Goal: Task Accomplishment & Management: Complete application form

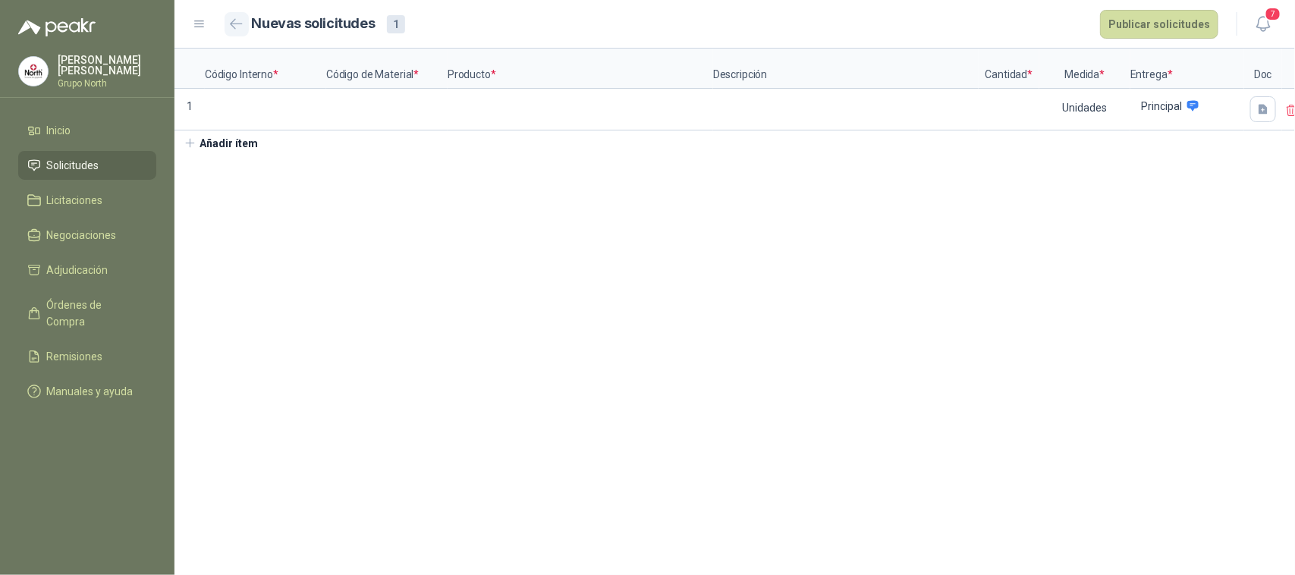
click at [237, 27] on icon "button" at bounding box center [236, 23] width 13 height 11
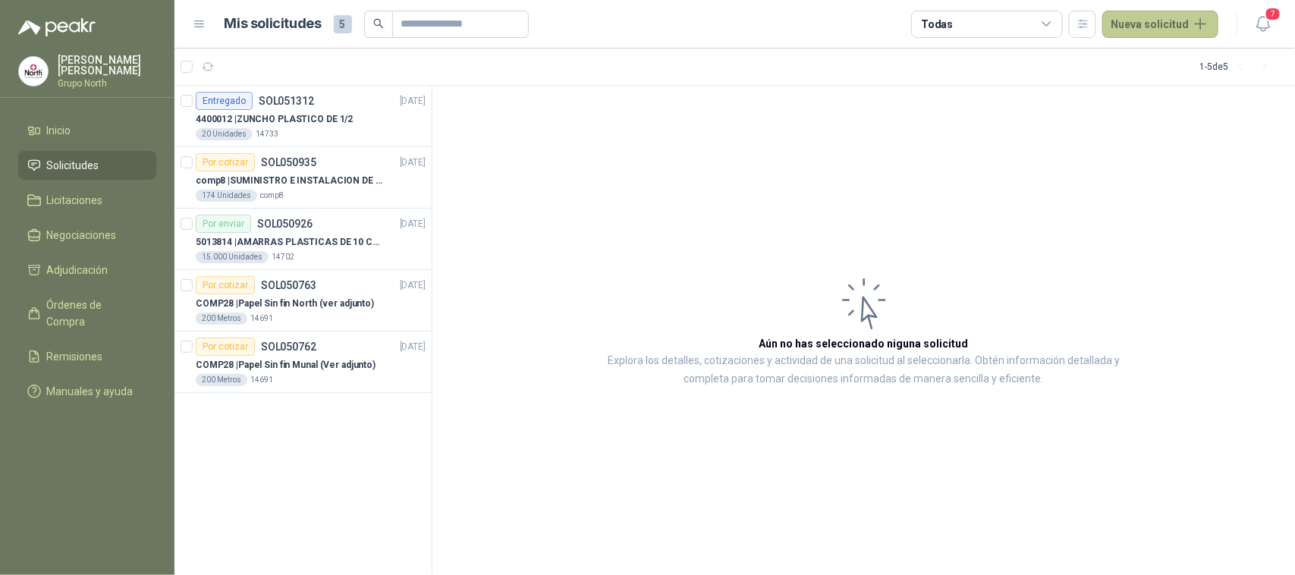
click at [1205, 21] on button "Nueva solicitud" at bounding box center [1160, 24] width 116 height 27
click at [1181, 92] on link "Solicitud grupal" at bounding box center [1178, 87] width 129 height 27
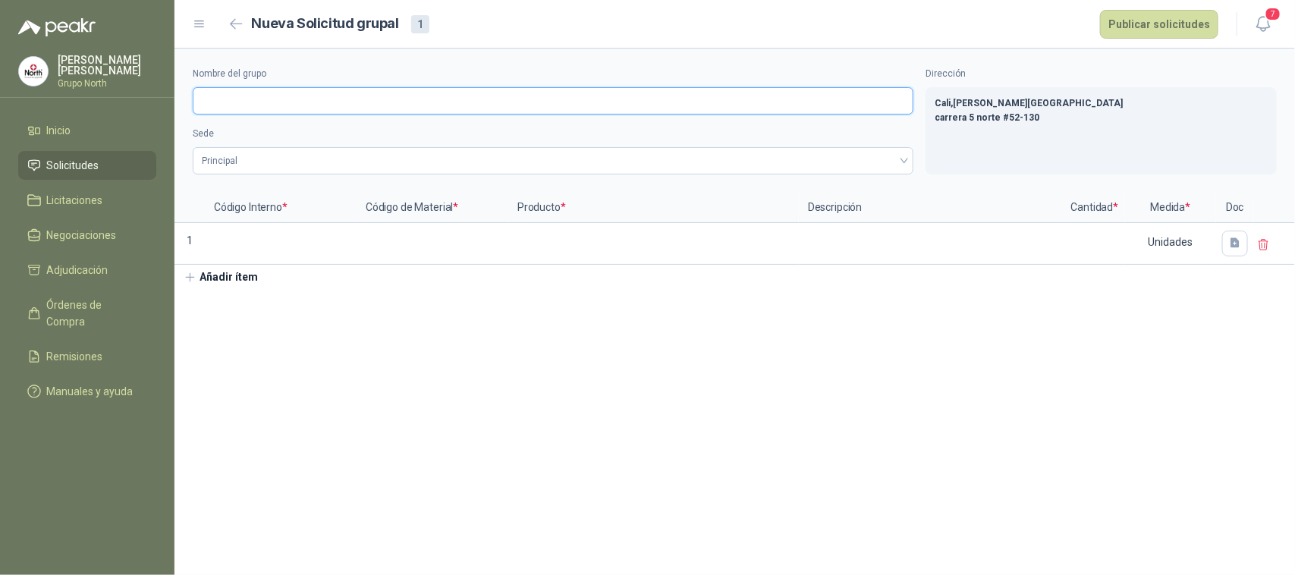
click at [219, 105] on input "Nombre del grupo" at bounding box center [553, 100] width 721 height 27
click at [228, 154] on span "Principal" at bounding box center [553, 160] width 703 height 23
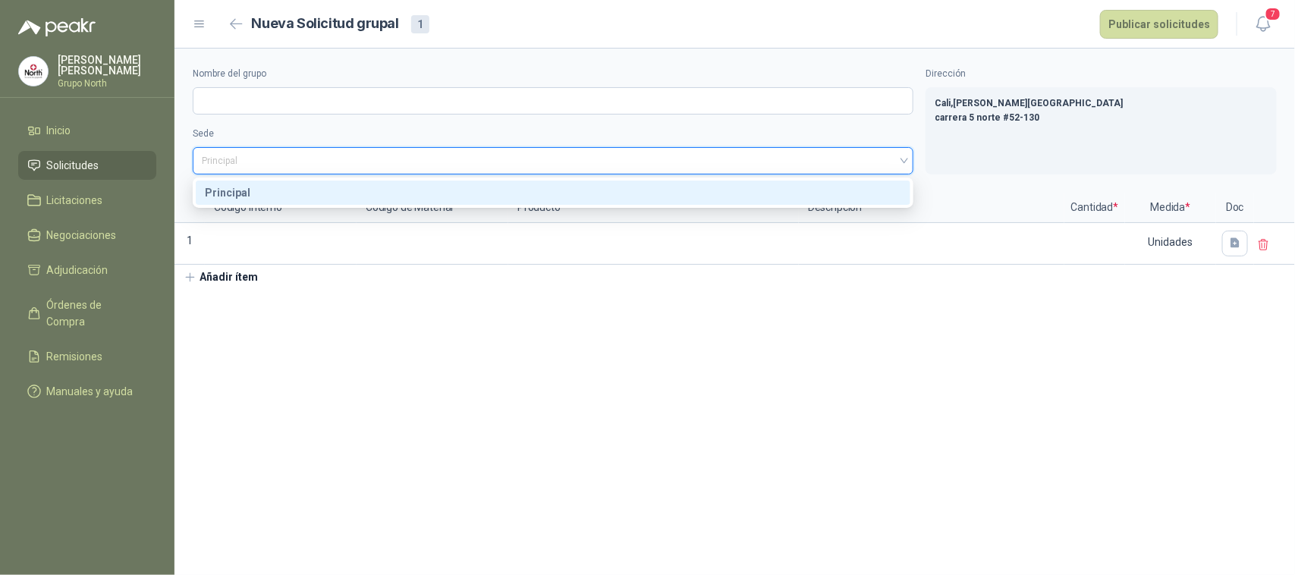
click at [228, 154] on span "Principal" at bounding box center [553, 160] width 703 height 23
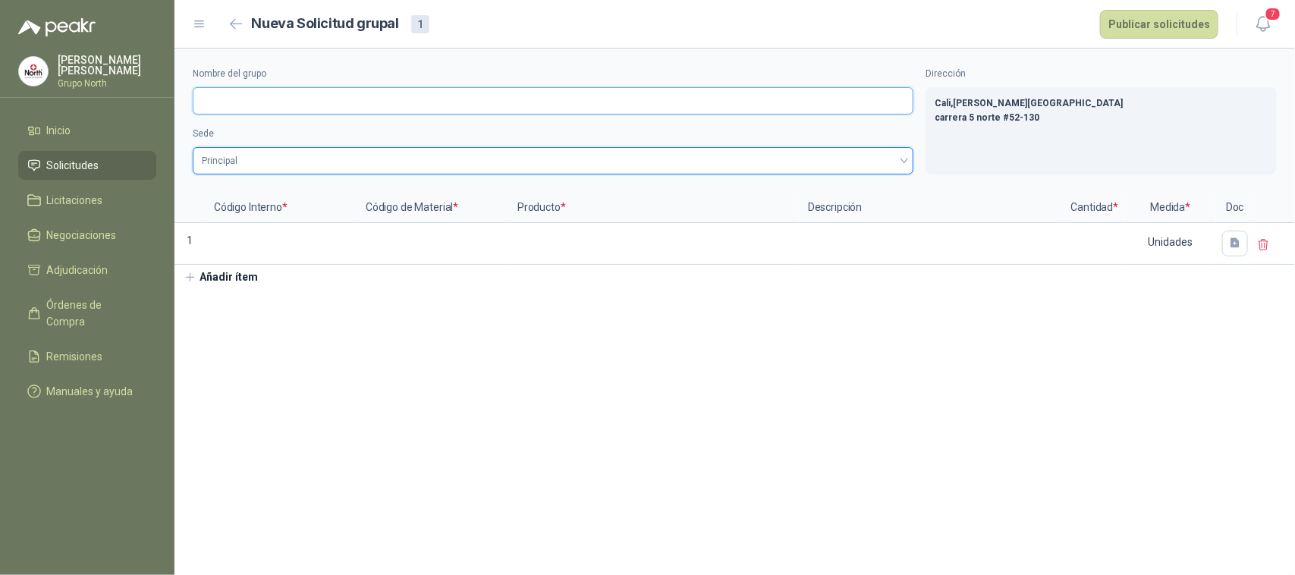
click at [239, 99] on input "Nombre del grupo" at bounding box center [553, 100] width 721 height 27
click at [325, 105] on input "**********" at bounding box center [553, 100] width 721 height 27
click at [302, 159] on span "Principal" at bounding box center [553, 160] width 703 height 23
type input "**********"
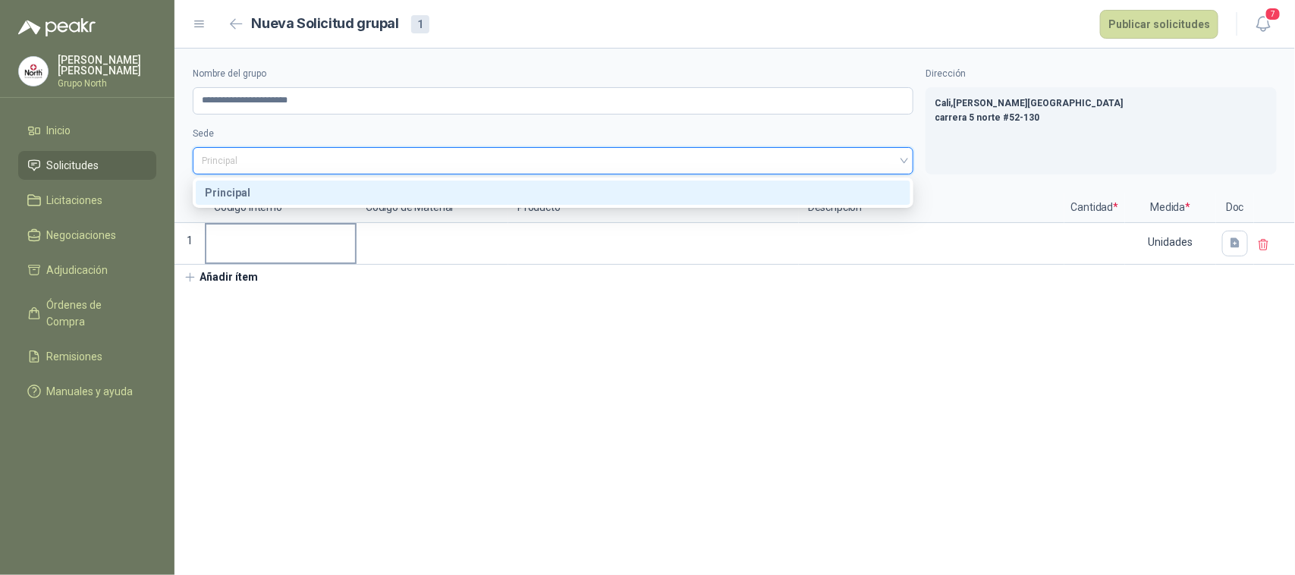
click at [256, 241] on input at bounding box center [280, 240] width 149 height 30
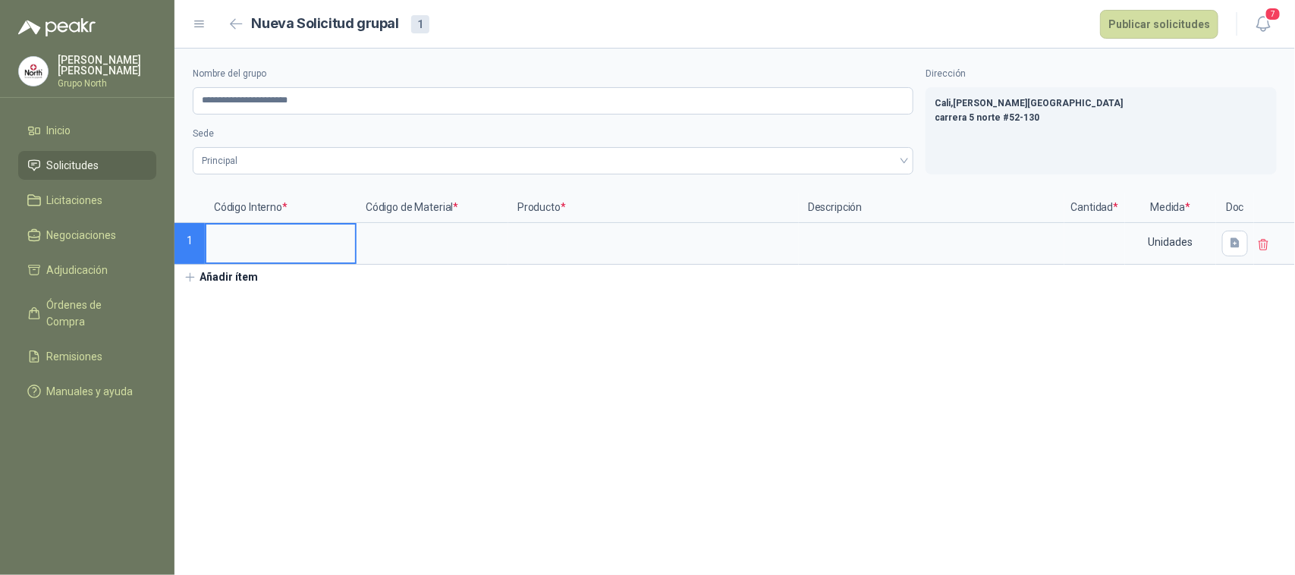
click at [278, 244] on input at bounding box center [280, 240] width 149 height 30
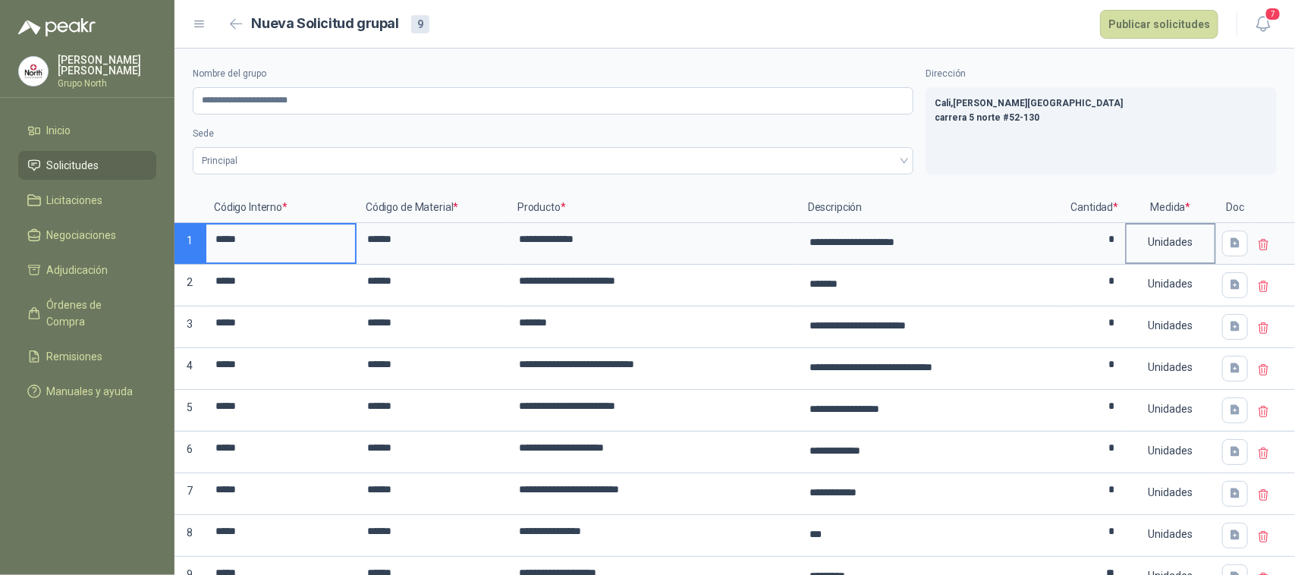
click at [1148, 250] on div "Unidades" at bounding box center [1171, 242] width 88 height 35
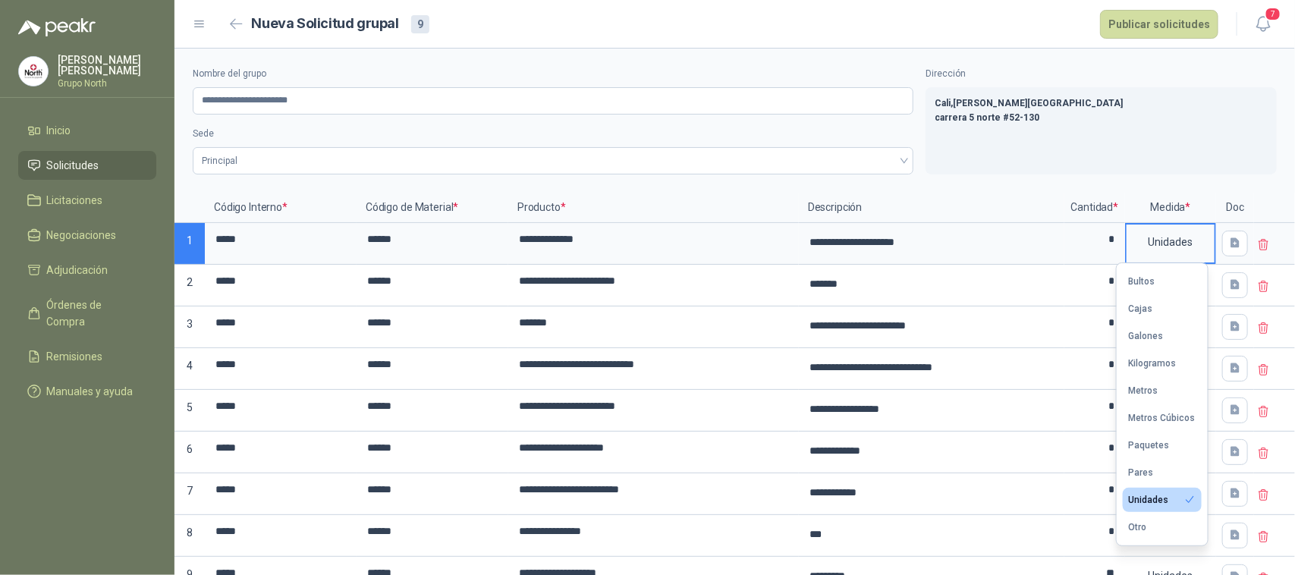
click at [1150, 250] on div "Unidades" at bounding box center [1171, 242] width 88 height 35
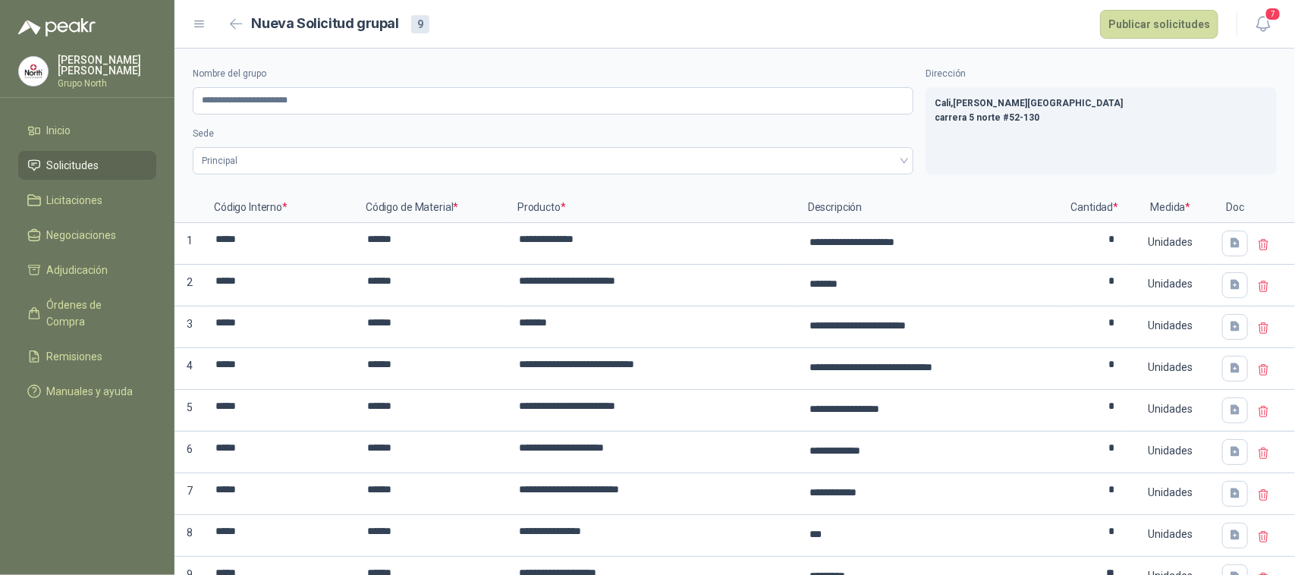
click at [412, 23] on div "9" at bounding box center [420, 24] width 18 height 18
click at [1159, 16] on button "Publicar solicitudes" at bounding box center [1159, 24] width 118 height 29
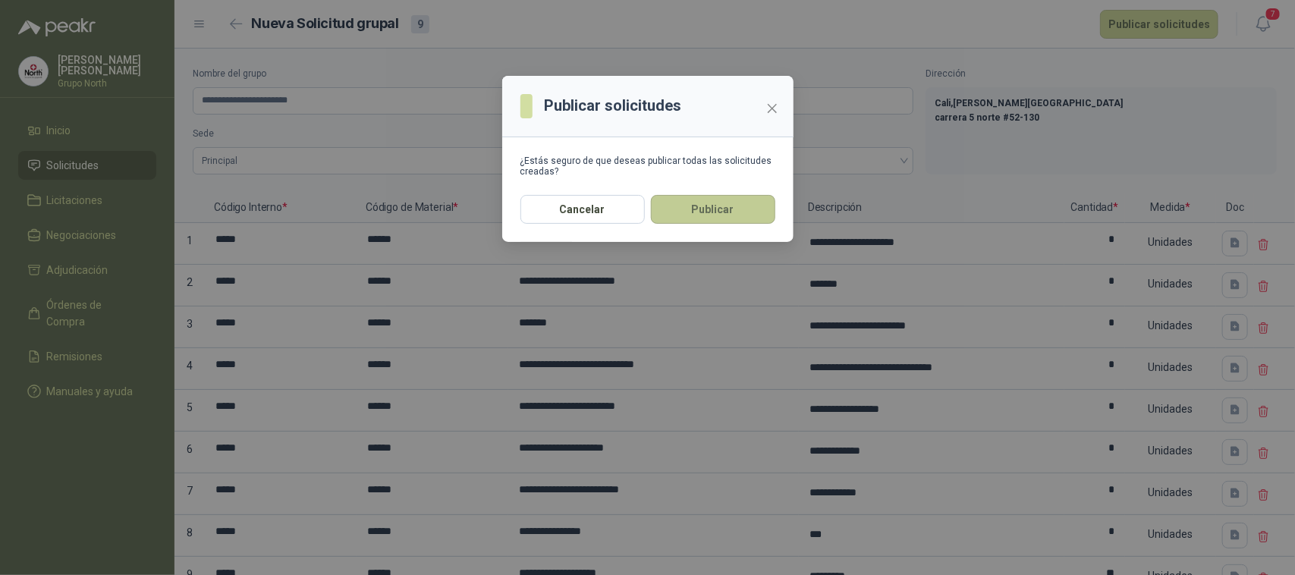
click at [703, 202] on button "Publicar" at bounding box center [713, 209] width 124 height 29
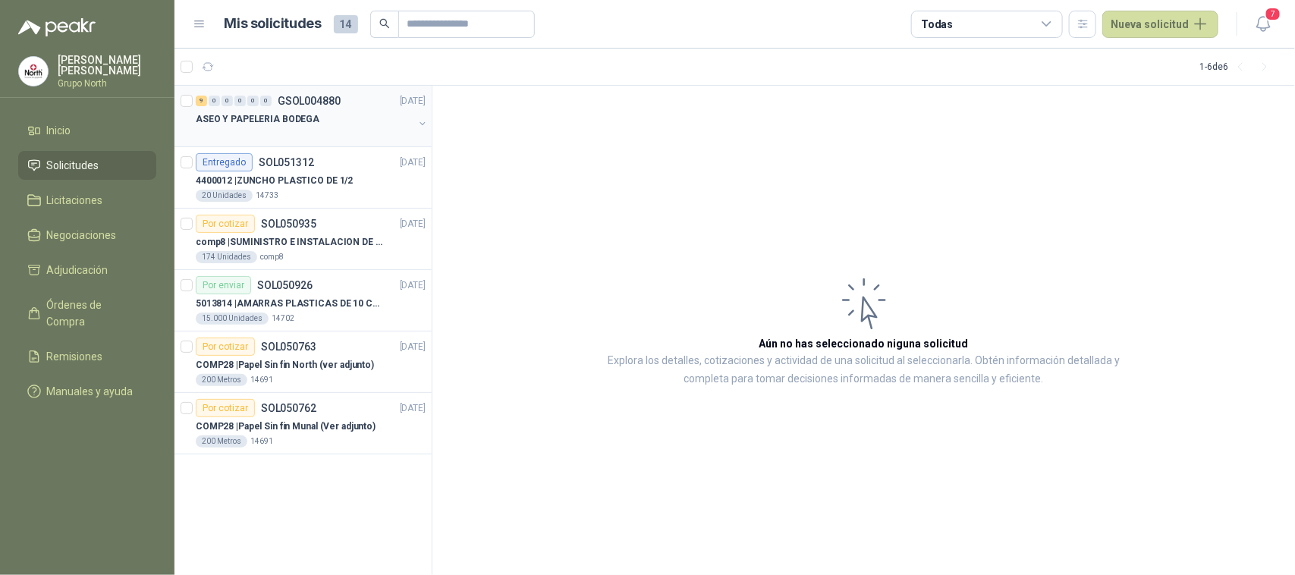
click at [336, 119] on div "ASEO Y PAPELERIA BODEGA" at bounding box center [305, 119] width 218 height 18
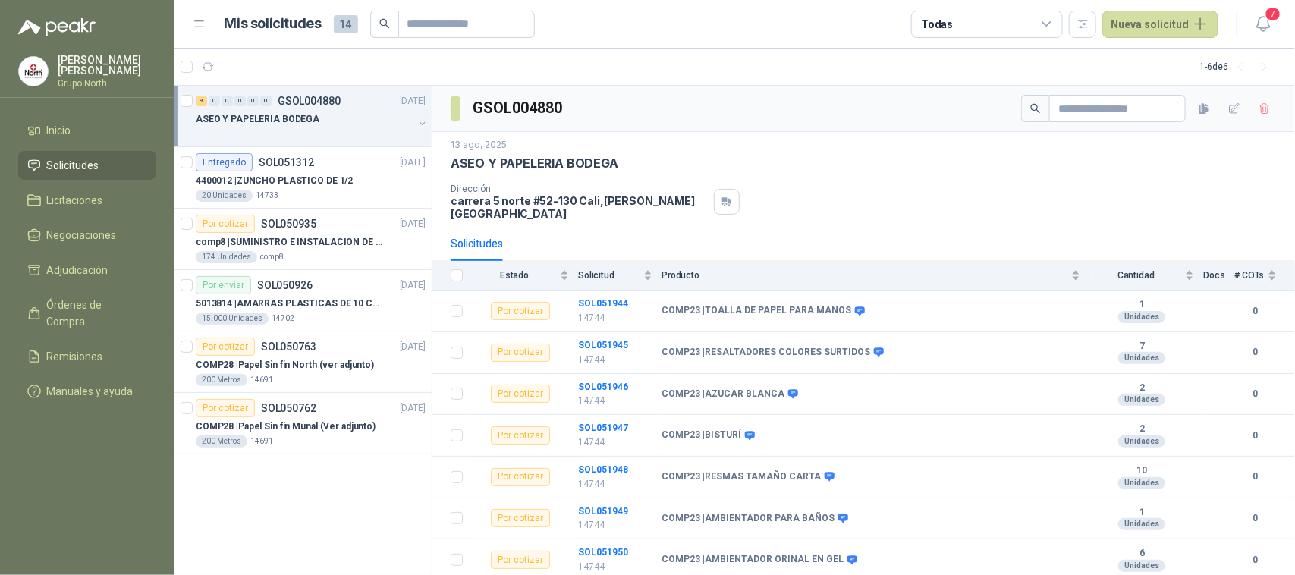
click at [425, 125] on button "button" at bounding box center [423, 124] width 12 height 12
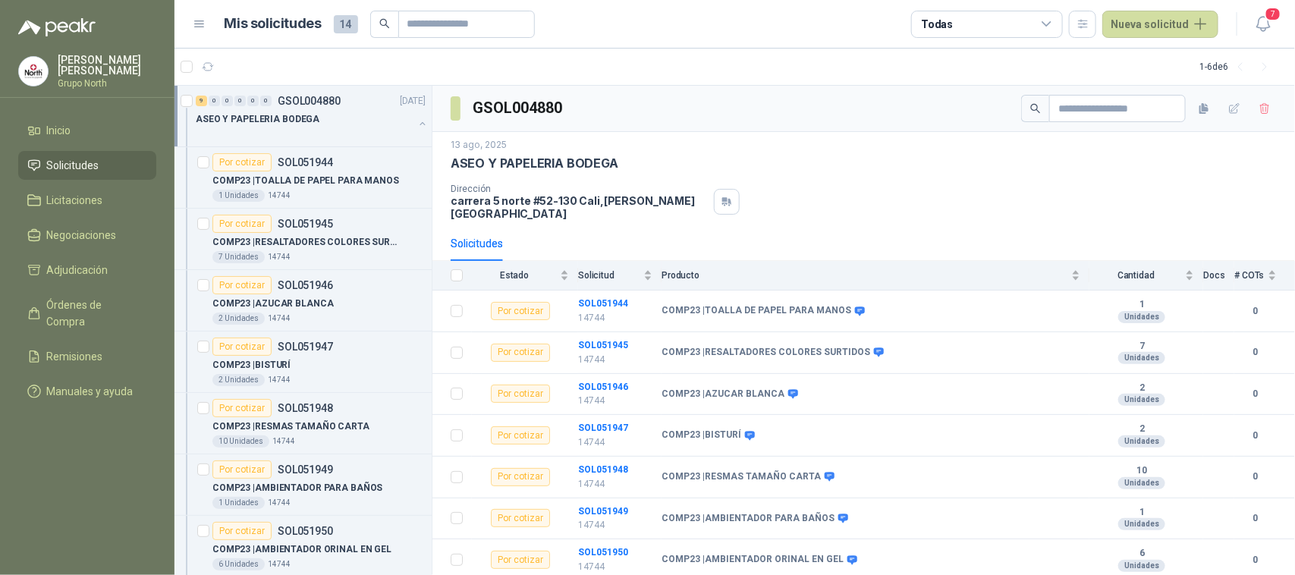
scroll to position [1, 0]
click at [417, 119] on button "button" at bounding box center [423, 123] width 12 height 12
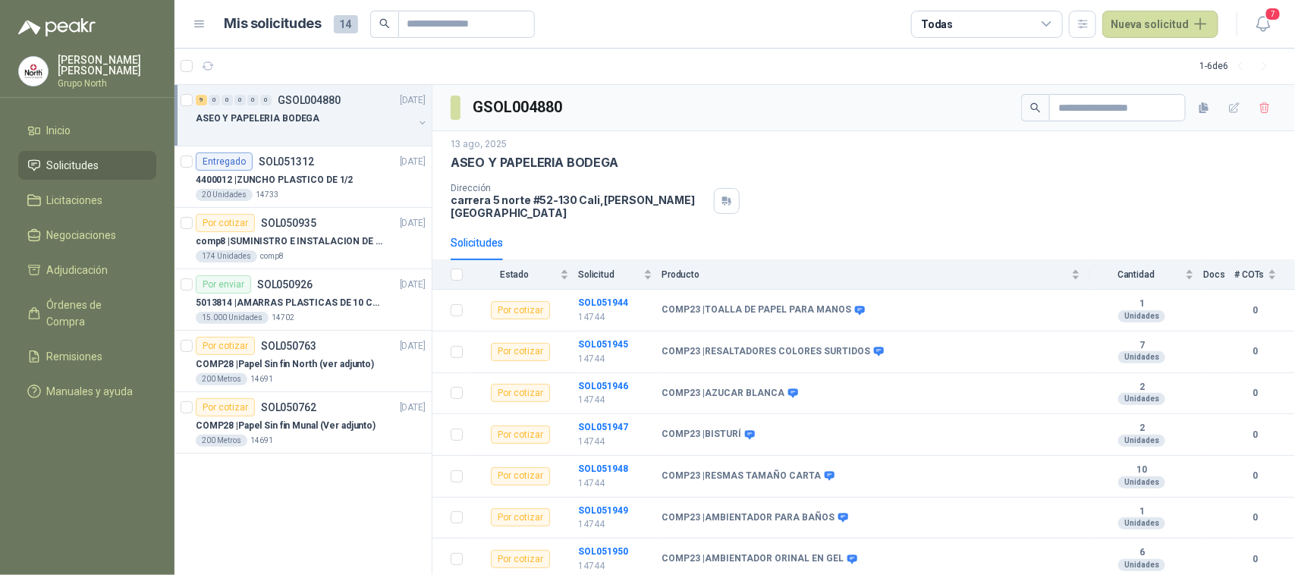
click at [1030, 109] on icon "search" at bounding box center [1035, 107] width 11 height 11
click at [1077, 108] on input "text" at bounding box center [1111, 108] width 106 height 26
click at [1207, 24] on button "Nueva solicitud" at bounding box center [1160, 24] width 116 height 27
click at [1206, 24] on button "Nueva solicitud" at bounding box center [1160, 24] width 116 height 27
click at [457, 105] on span at bounding box center [456, 108] width 10 height 24
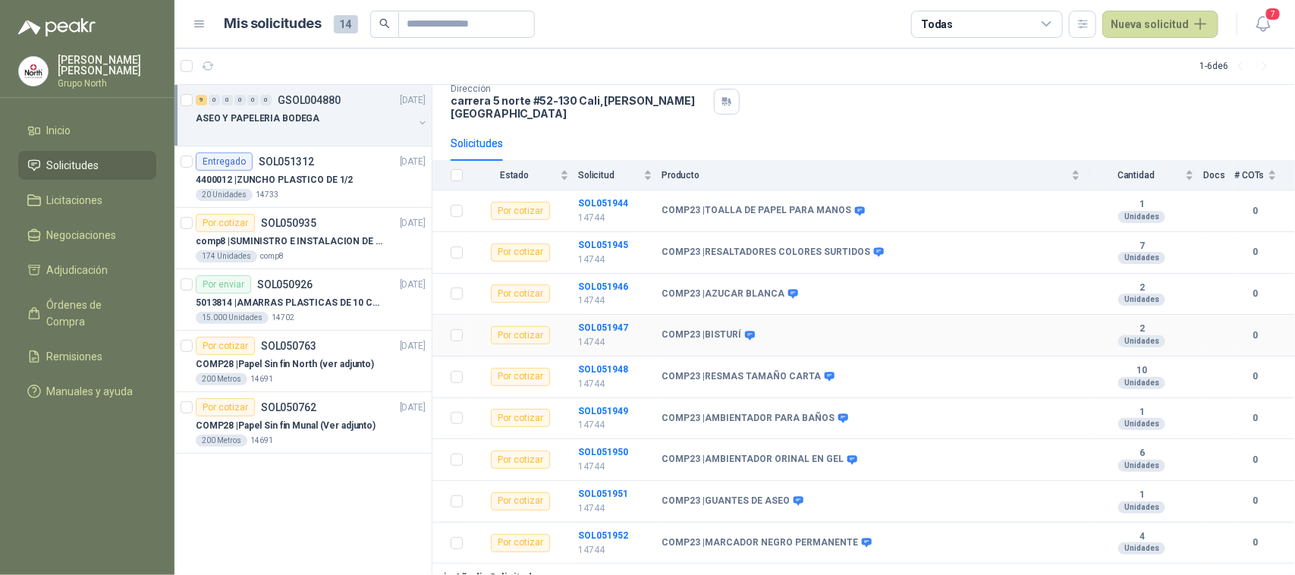
scroll to position [106, 0]
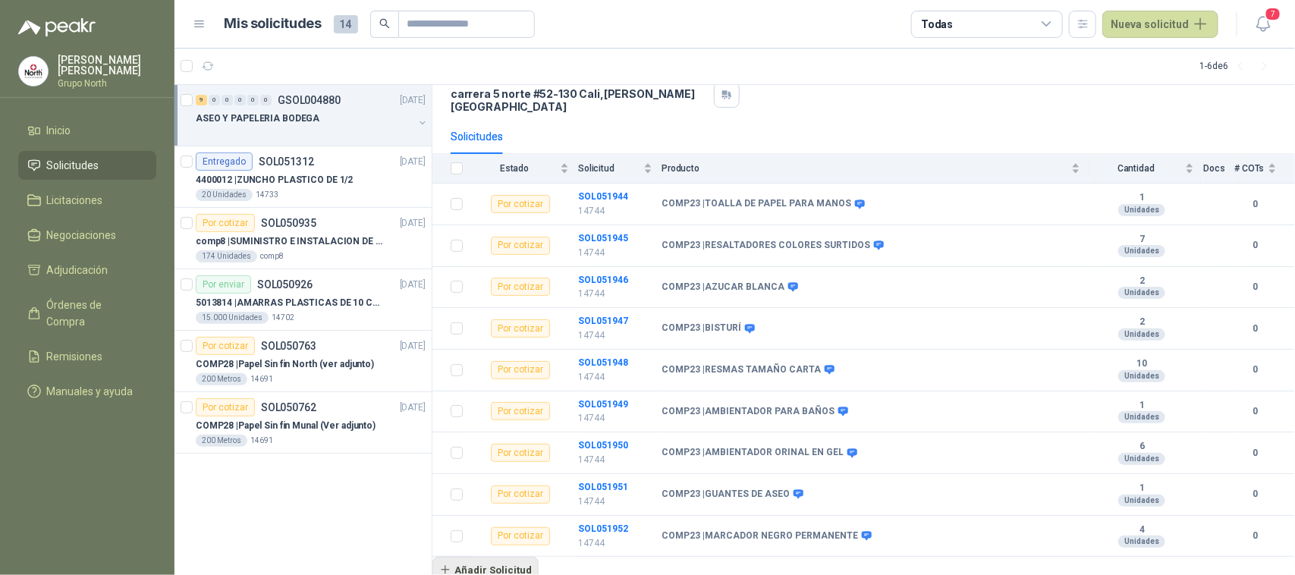
click at [459, 562] on button "Añadir Solicitud" at bounding box center [485, 570] width 106 height 26
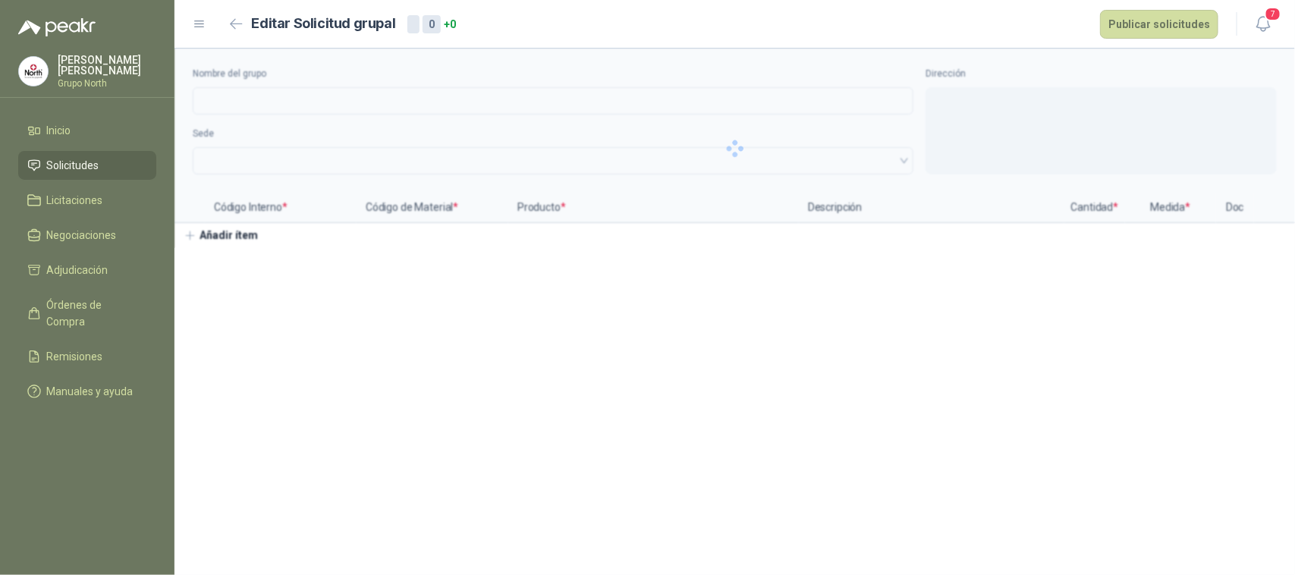
type input "**********"
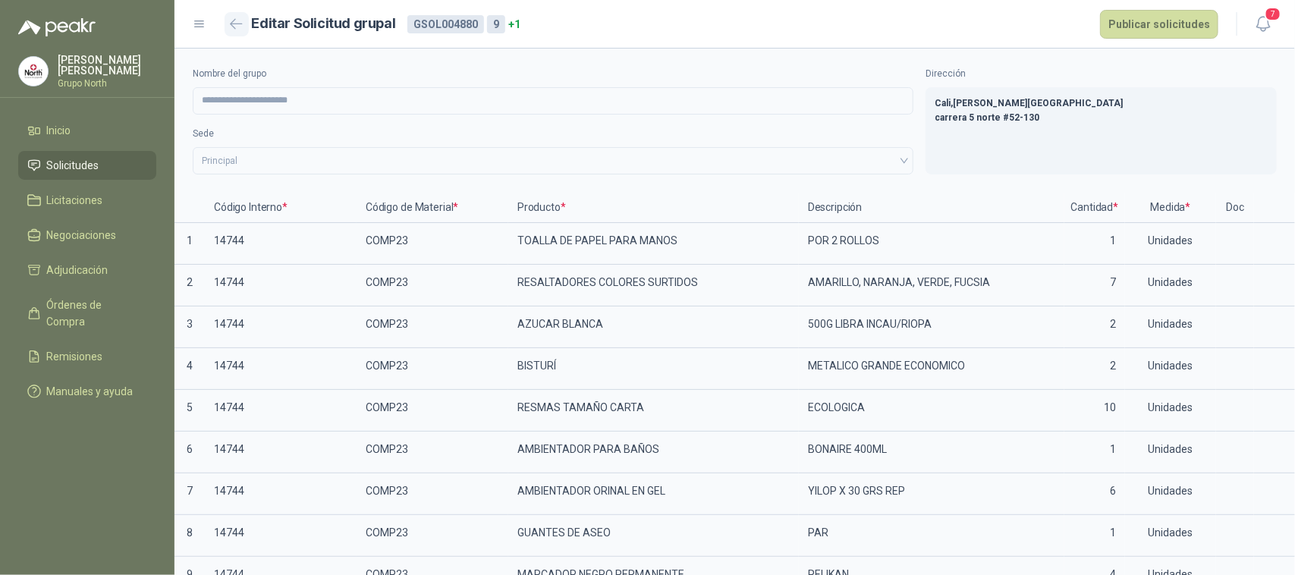
click at [237, 21] on icon "button" at bounding box center [236, 23] width 13 height 11
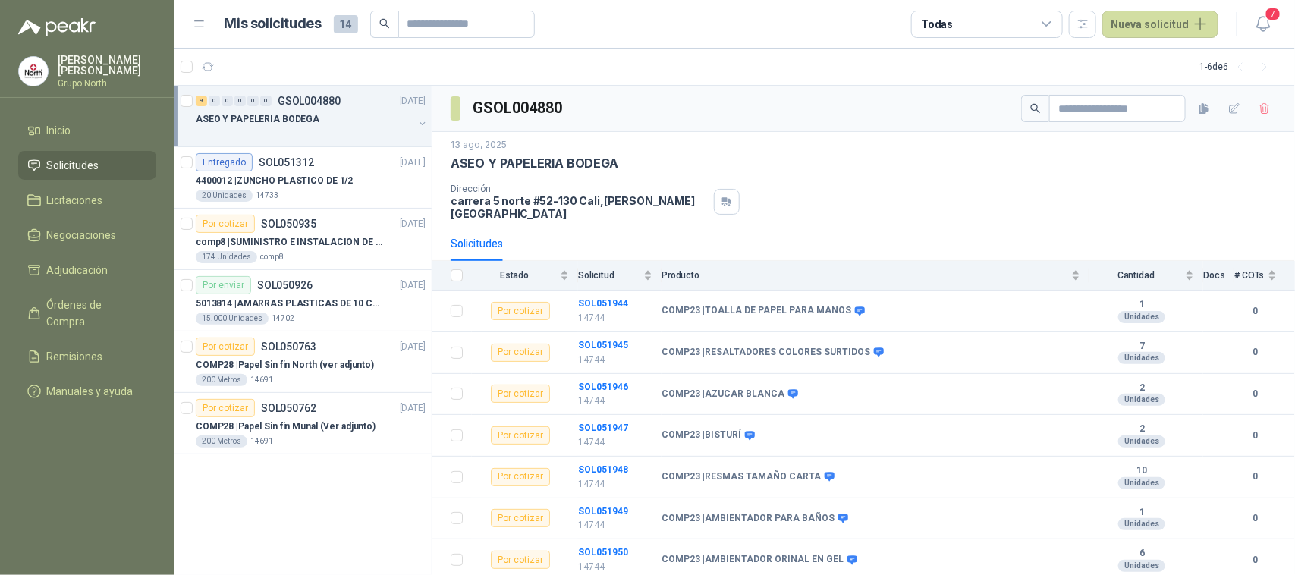
click at [1052, 23] on icon at bounding box center [1047, 24] width 14 height 14
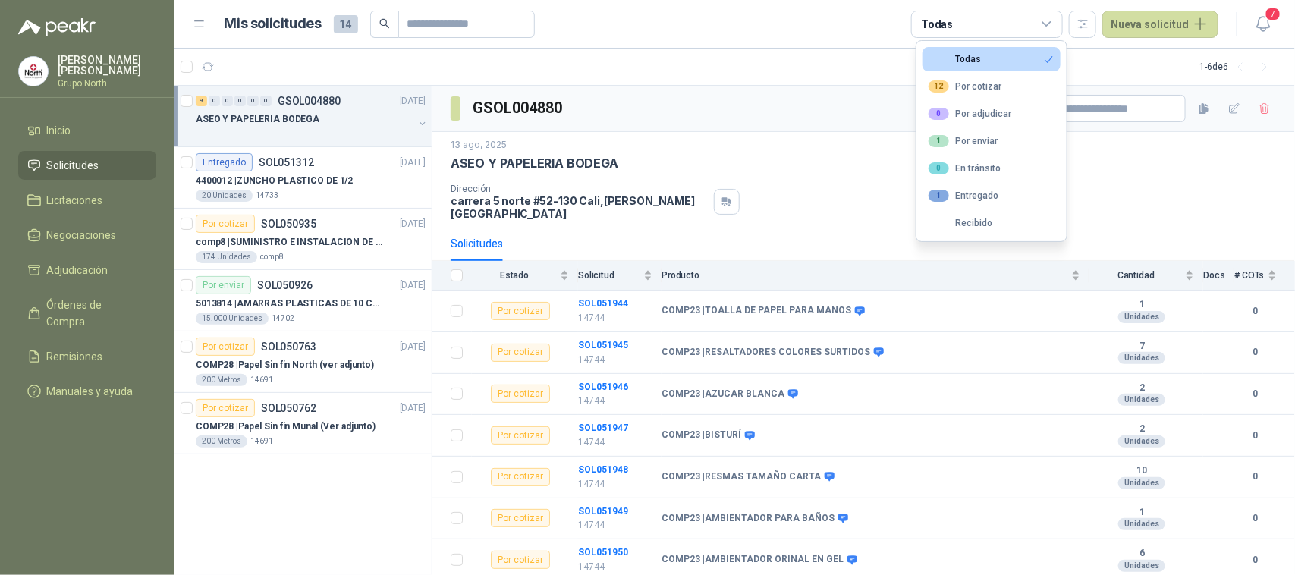
click at [1052, 23] on icon at bounding box center [1047, 24] width 14 height 14
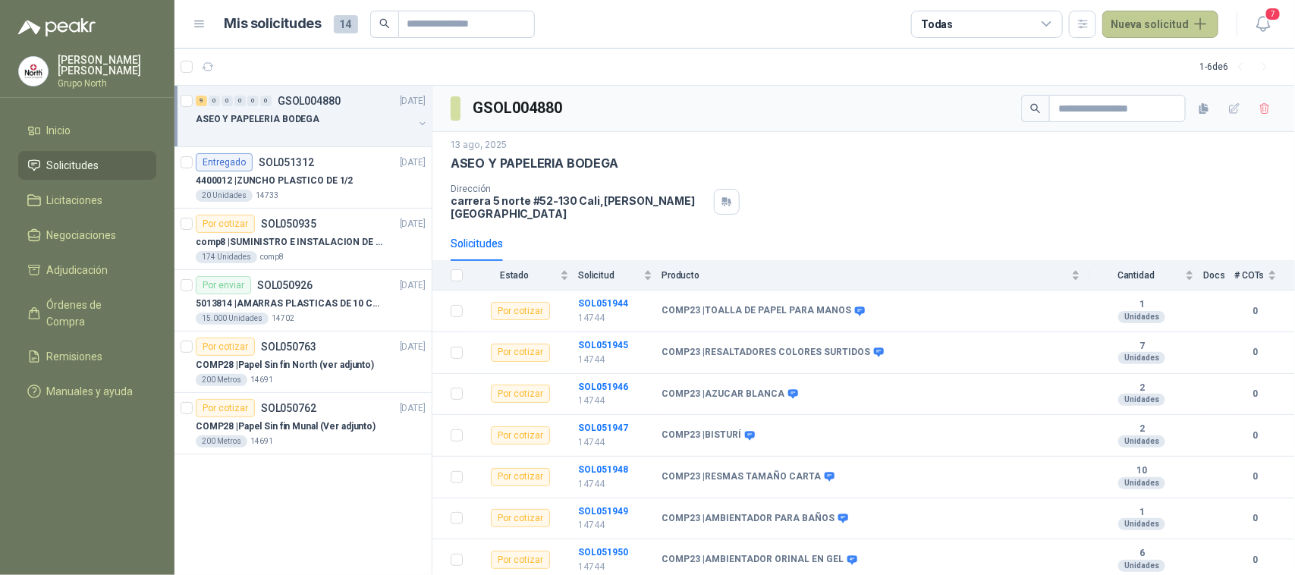
click at [1201, 29] on button "Nueva solicitud" at bounding box center [1160, 24] width 116 height 27
click at [1155, 84] on link "Solicitud grupal" at bounding box center [1178, 87] width 129 height 27
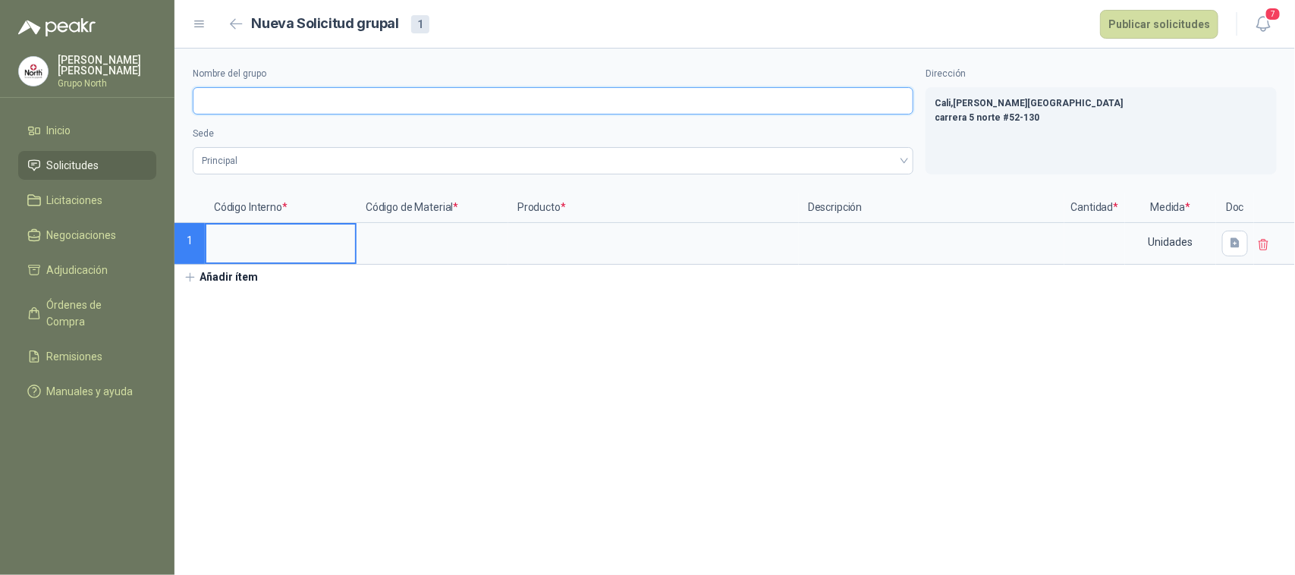
click at [330, 99] on input "Nombre del grupo" at bounding box center [553, 100] width 721 height 27
click at [354, 107] on input "Nombre del grupo" at bounding box center [553, 100] width 721 height 27
type input "**********"
click at [244, 240] on input at bounding box center [280, 240] width 149 height 30
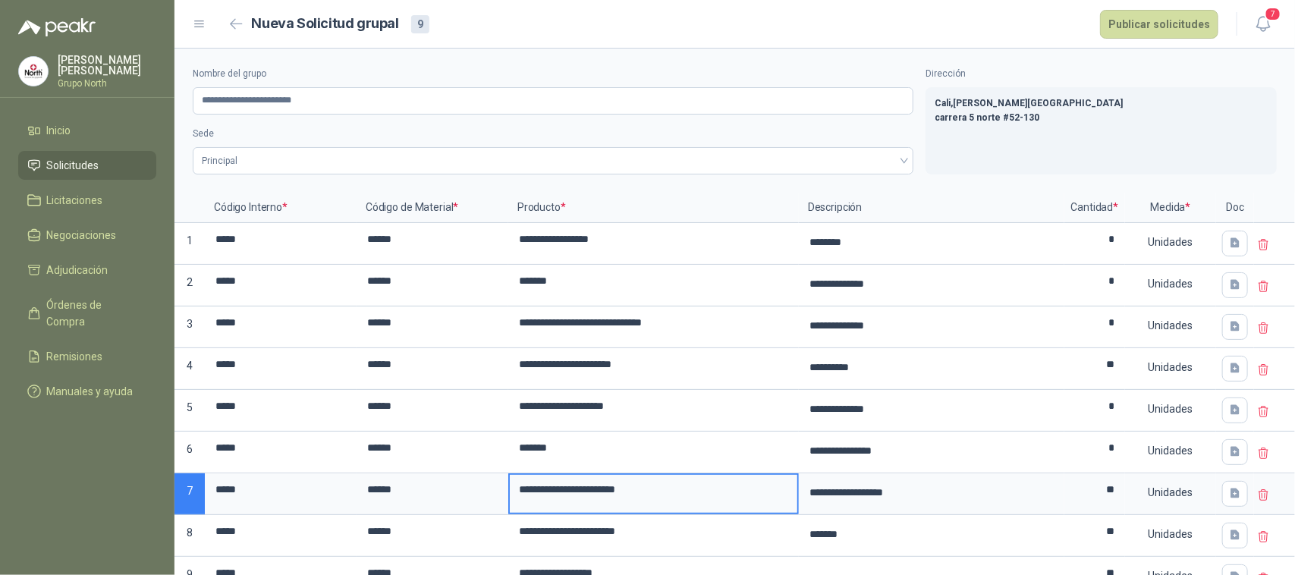
click at [568, 494] on input "**********" at bounding box center [654, 490] width 288 height 30
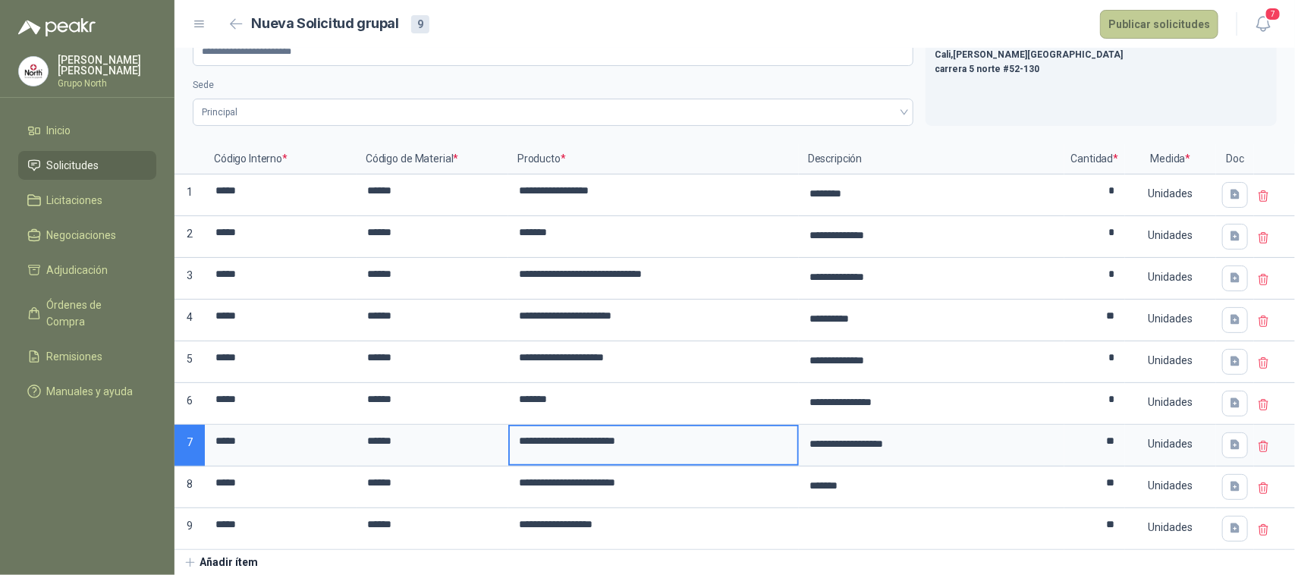
click at [1167, 21] on button "Publicar solicitudes" at bounding box center [1159, 24] width 118 height 29
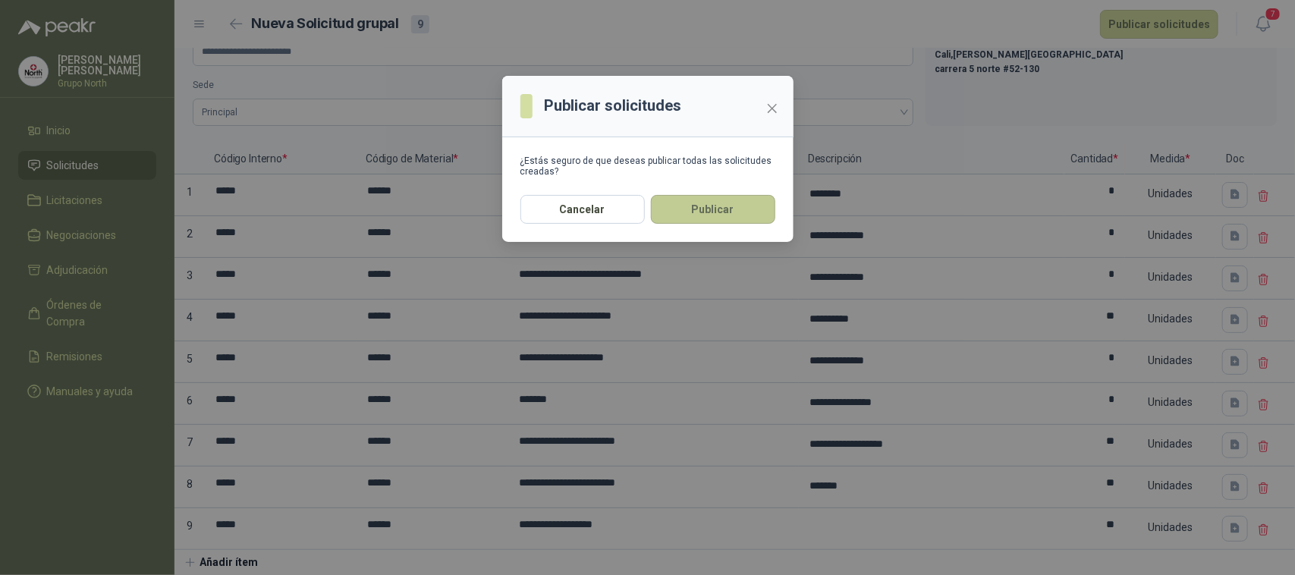
click at [713, 206] on button "Publicar" at bounding box center [713, 209] width 124 height 29
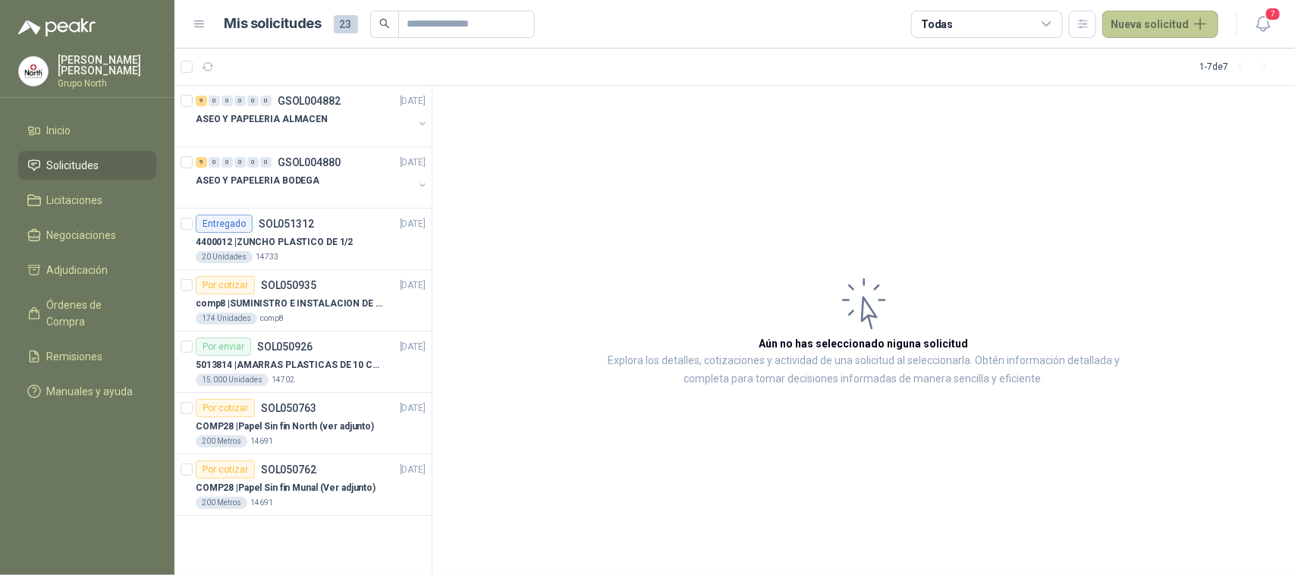
click at [1199, 24] on button "Nueva solicitud" at bounding box center [1160, 24] width 116 height 27
click at [1170, 85] on link "Solicitud grupal" at bounding box center [1178, 87] width 129 height 27
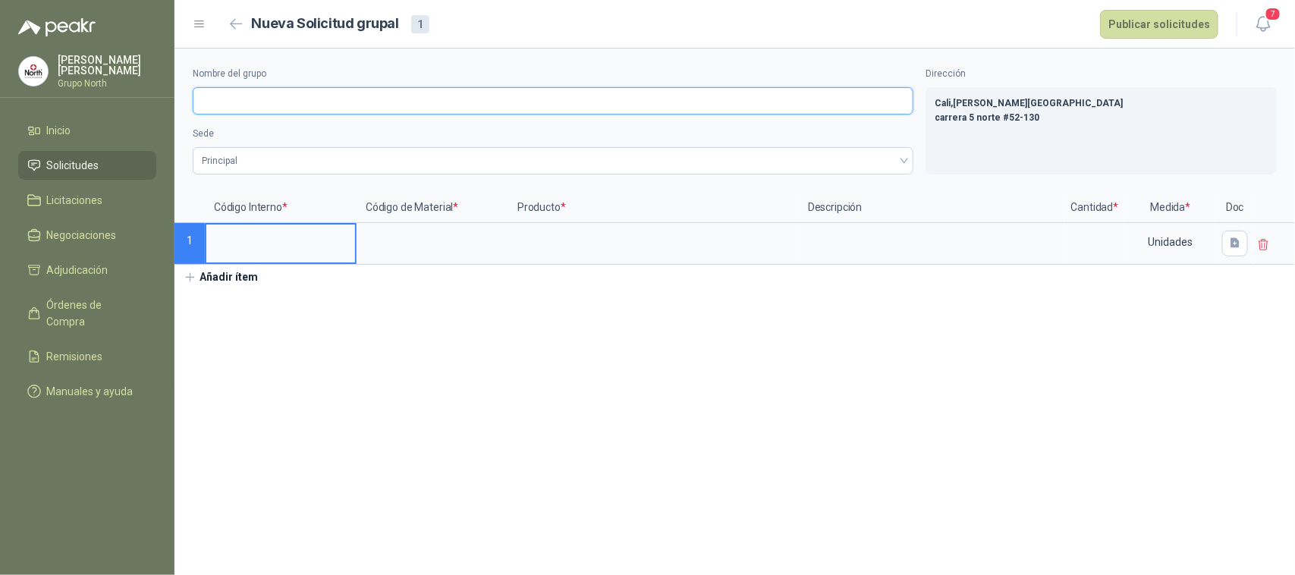
click at [346, 96] on input "Nombre del grupo" at bounding box center [553, 100] width 721 height 27
type input "**********"
click at [258, 237] on input at bounding box center [280, 240] width 149 height 30
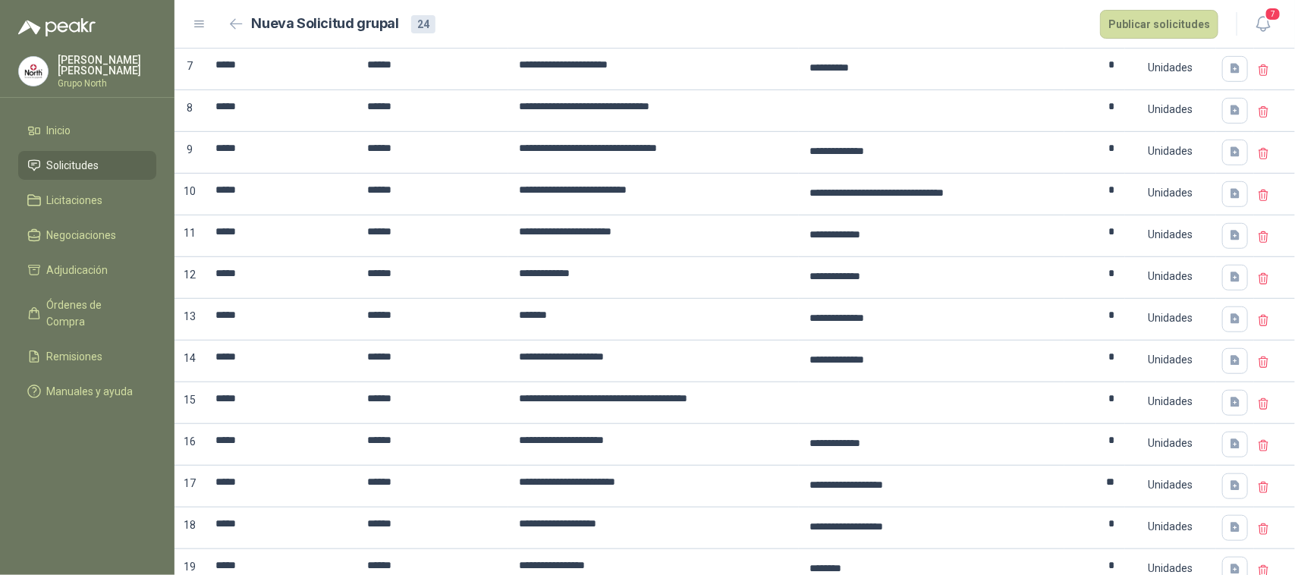
scroll to position [402, 0]
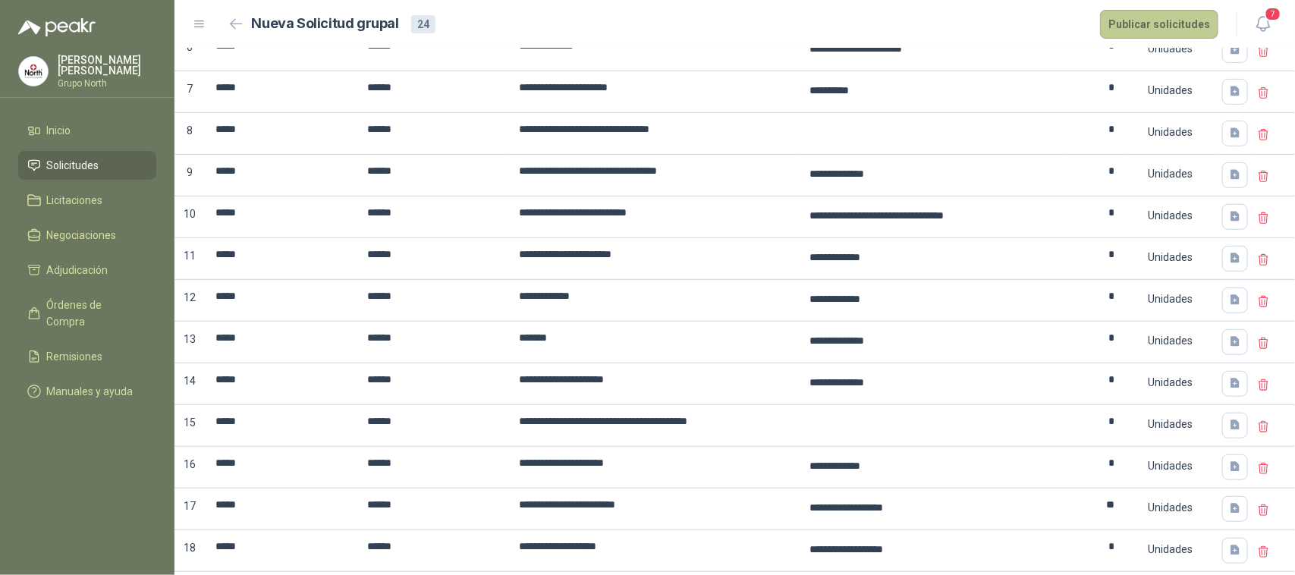
click at [1173, 17] on button "Publicar solicitudes" at bounding box center [1159, 24] width 118 height 29
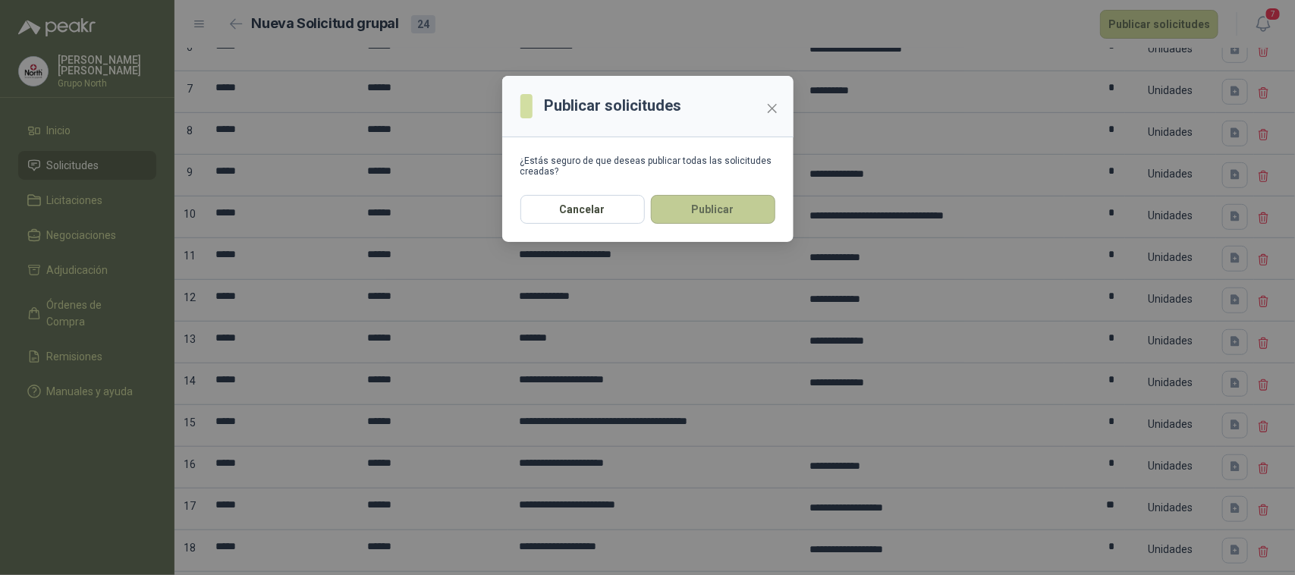
click at [751, 213] on button "Publicar" at bounding box center [713, 209] width 124 height 29
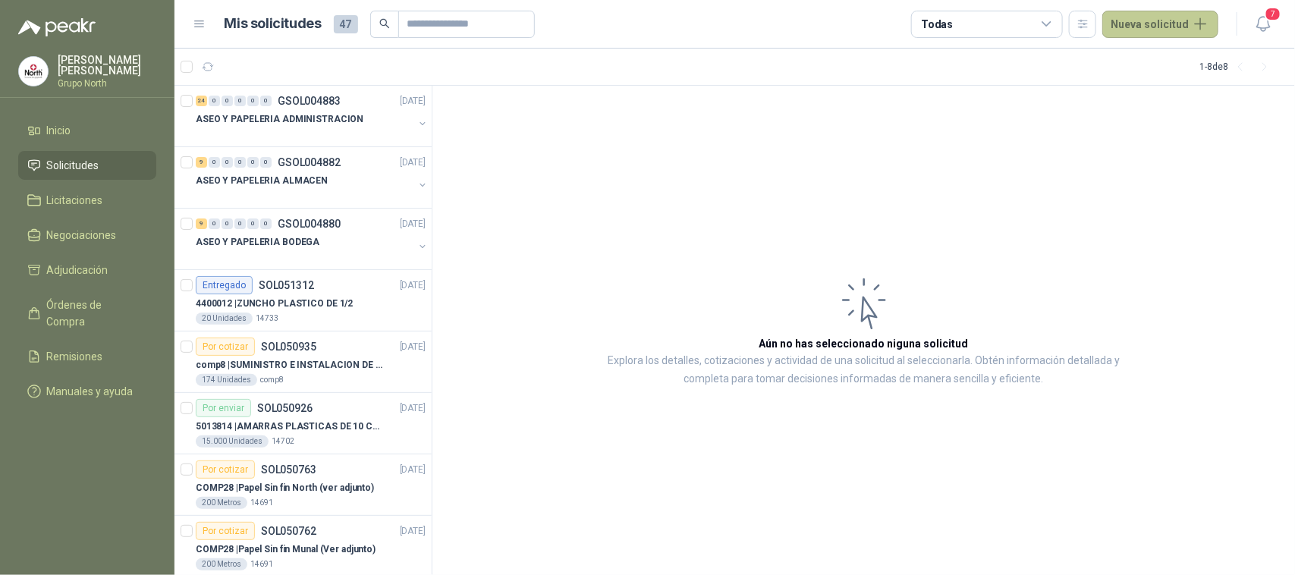
click at [1157, 17] on button "Nueva solicitud" at bounding box center [1160, 24] width 116 height 27
click at [1172, 63] on link "Solicitud" at bounding box center [1178, 60] width 129 height 27
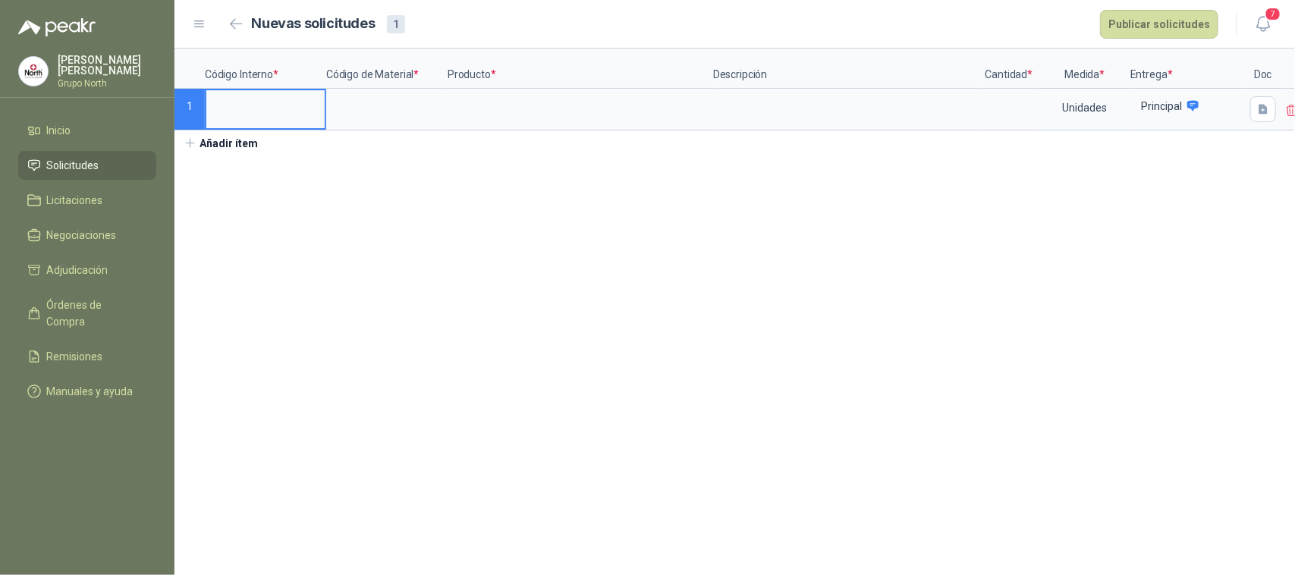
click at [271, 115] on input at bounding box center [265, 105] width 118 height 30
click at [402, 112] on input at bounding box center [387, 105] width 118 height 30
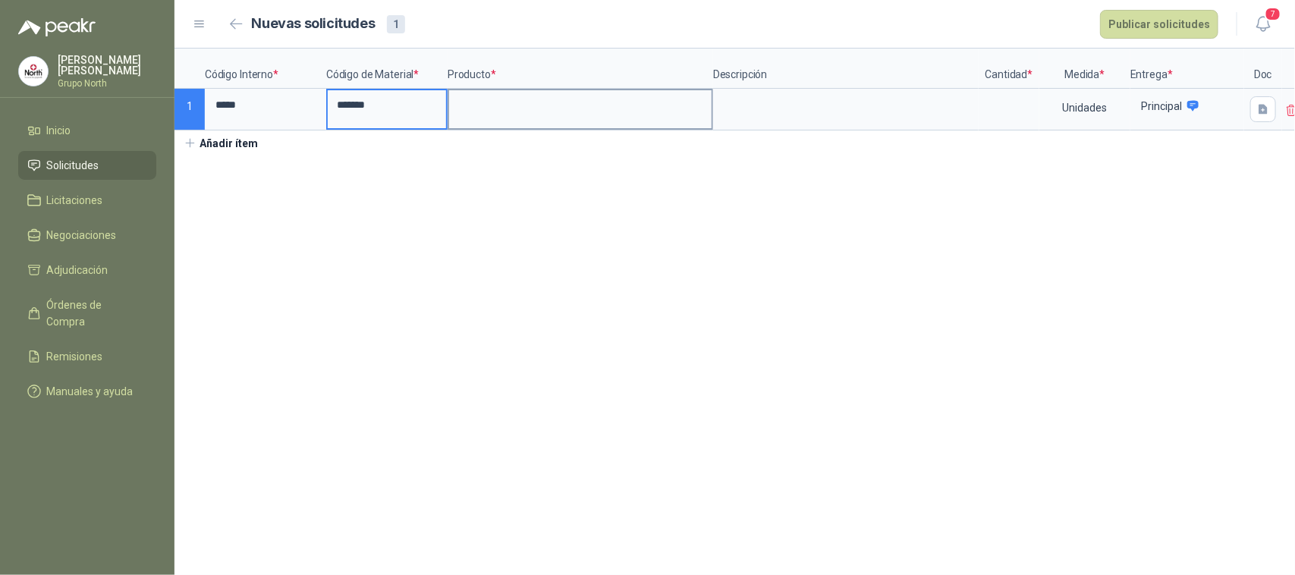
click at [494, 112] on input at bounding box center [580, 105] width 263 height 30
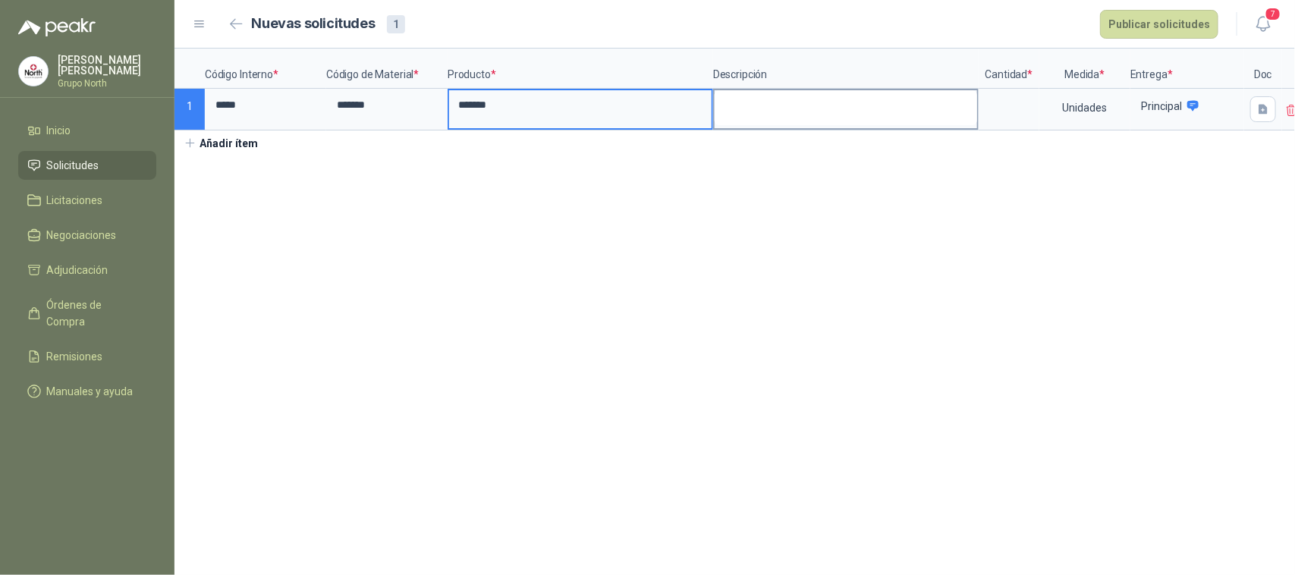
click at [800, 125] on div at bounding box center [846, 110] width 266 height 42
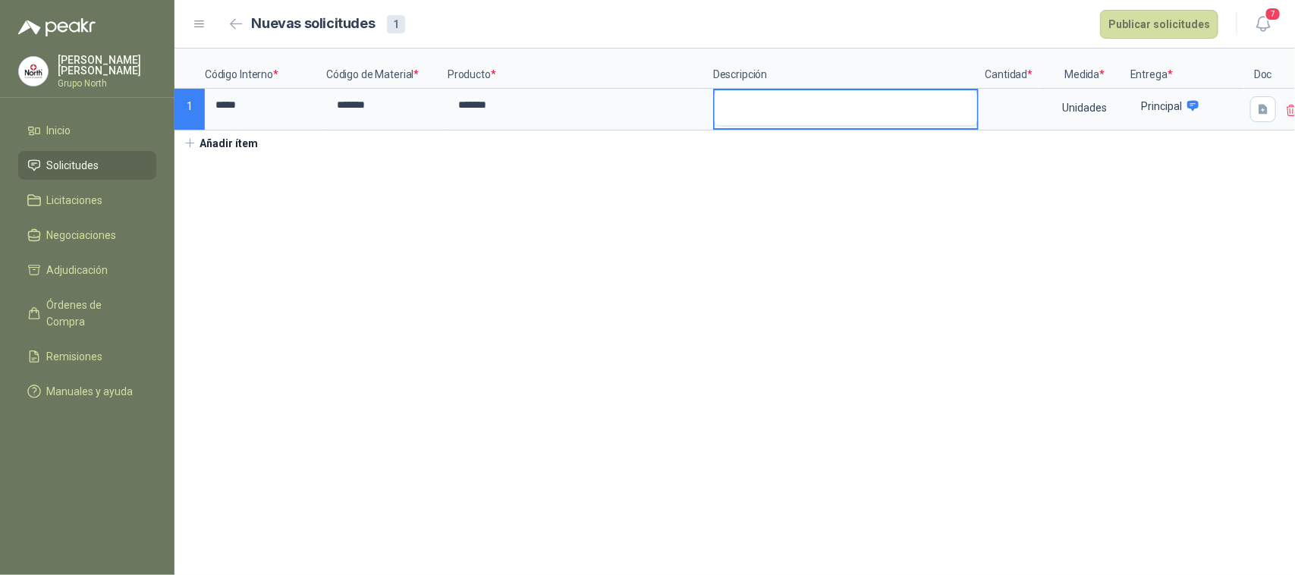
click at [790, 115] on textarea at bounding box center [846, 107] width 263 height 35
type textarea "*"
type textarea "***"
type textarea "****"
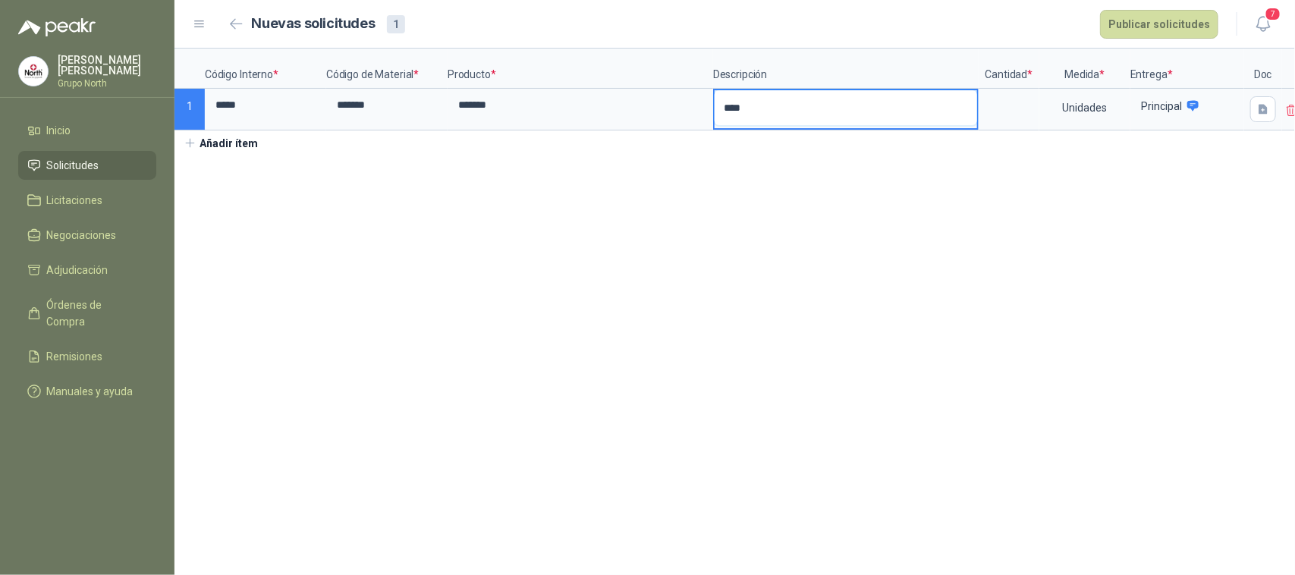
type textarea "*****"
type textarea "******"
type textarea "*******"
click at [1015, 101] on input at bounding box center [1009, 105] width 58 height 30
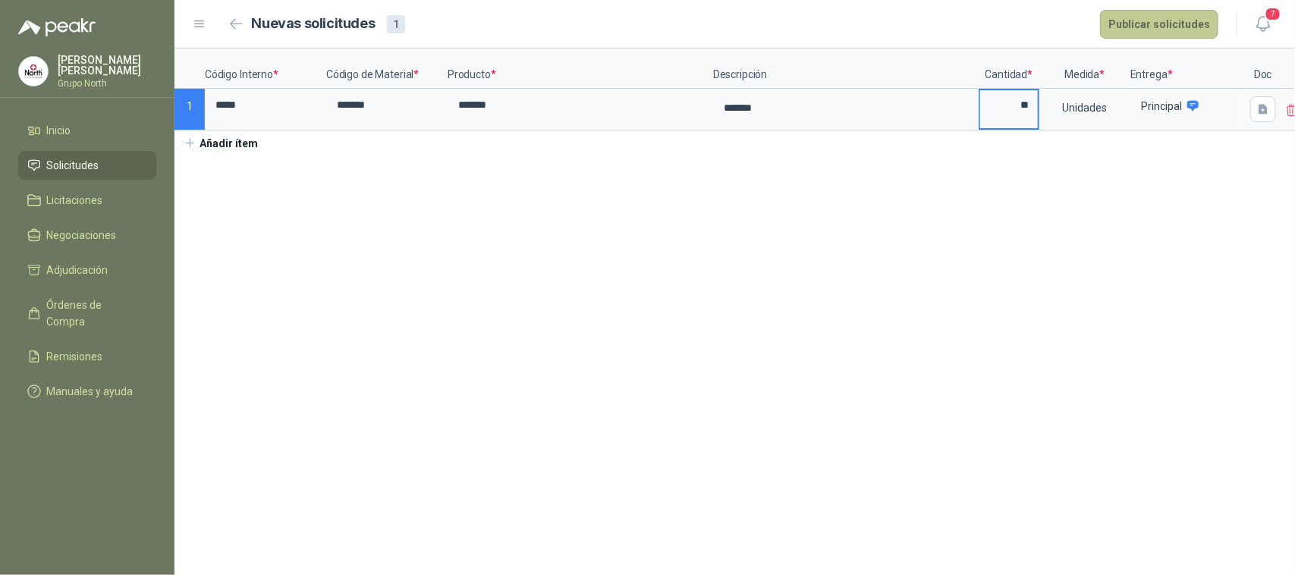
type input "**"
click at [1162, 27] on button "Publicar solicitudes" at bounding box center [1159, 24] width 118 height 29
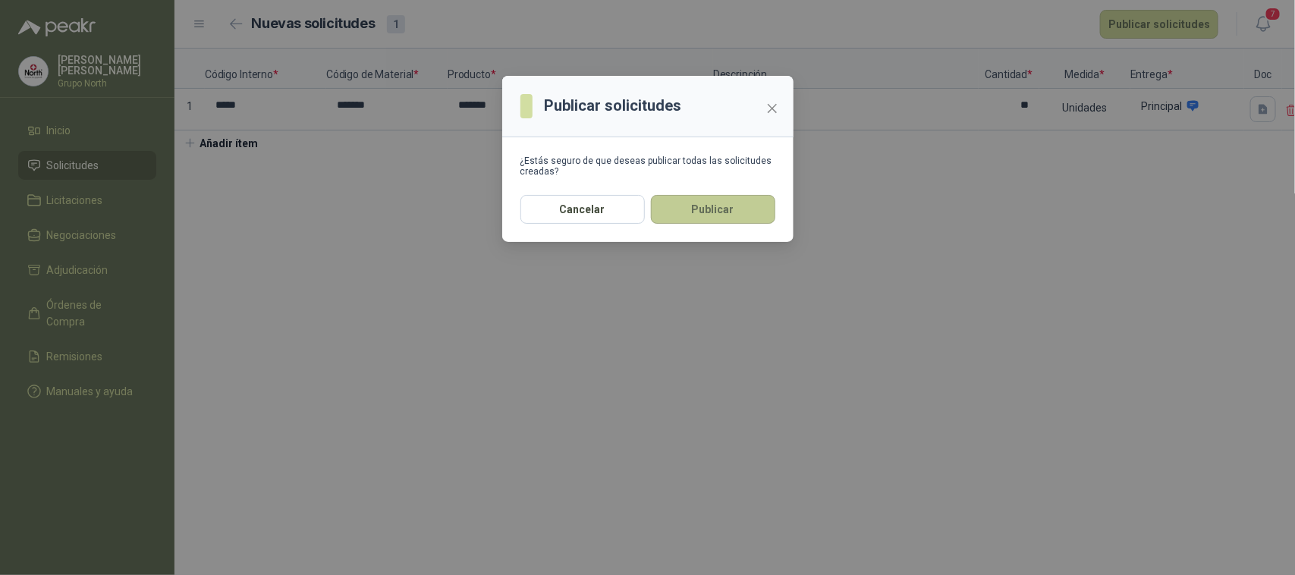
click at [710, 212] on button "Publicar" at bounding box center [713, 209] width 124 height 29
